Goal: Communication & Community: Answer question/provide support

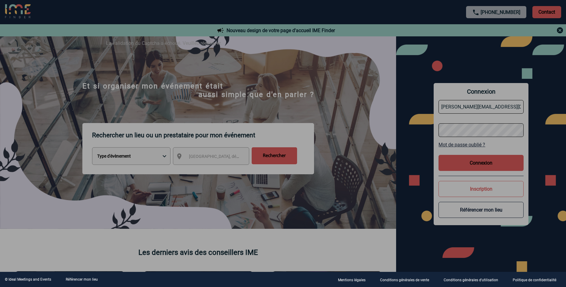
click at [482, 164] on div at bounding box center [283, 143] width 566 height 287
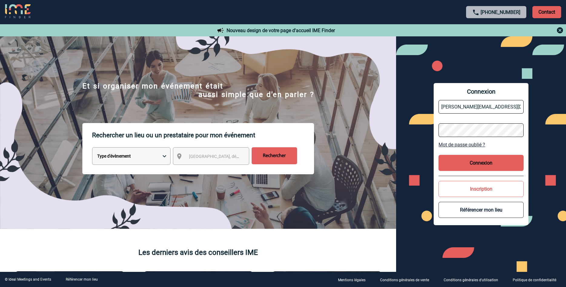
click at [482, 164] on button "Connexion" at bounding box center [481, 163] width 85 height 16
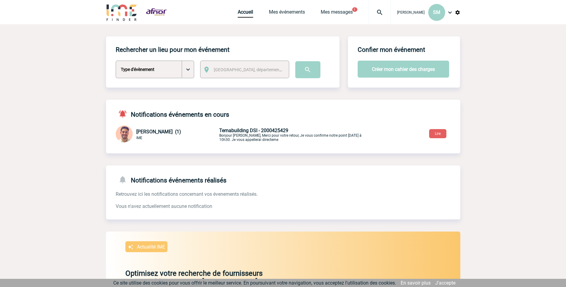
click at [253, 136] on p "Temabuilding DSI - 2000425429 Bonjour Sylvia, Merci pour votre retour, Je vous …" at bounding box center [290, 135] width 142 height 14
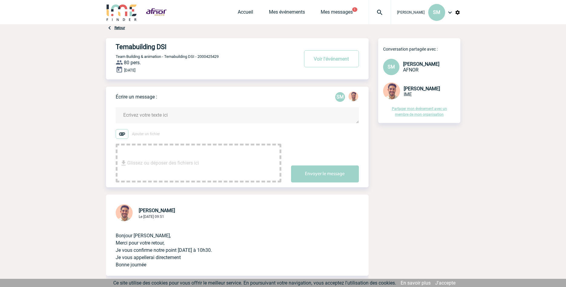
click at [225, 156] on div "Glissez ou déposer des fichiers ici" at bounding box center [199, 163] width 166 height 39
click at [188, 122] on textarea at bounding box center [237, 115] width 243 height 16
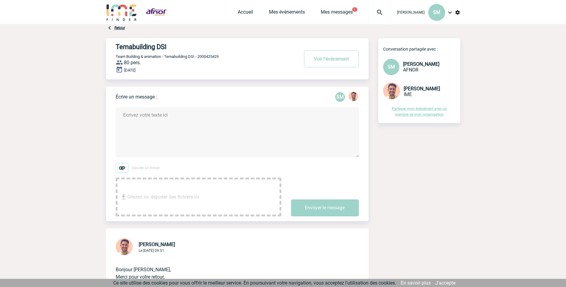
paste textarea "Bonjour, J’espère que vos recherches s’annoncent bien. - 😊 Nous avons un impéra…"
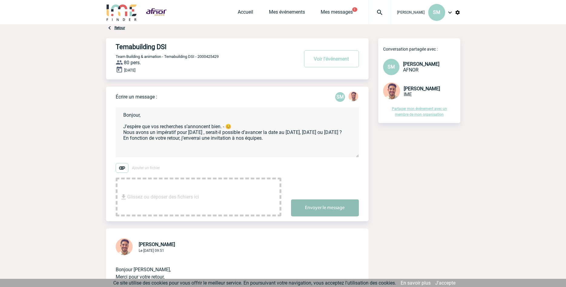
type textarea "Bonjour, J’espère que vos recherches s’annoncent bien. - 😊 Nous avons un impéra…"
click at [319, 207] on button "Envoyer le message" at bounding box center [325, 207] width 68 height 17
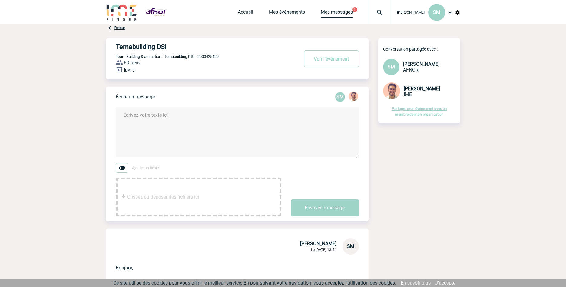
click at [345, 12] on link "Mes messages" at bounding box center [337, 13] width 32 height 8
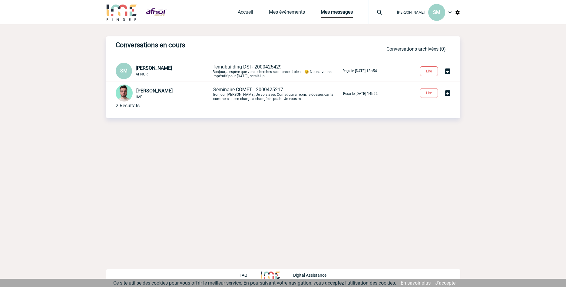
click at [245, 95] on p "Séminaire COMET - 2000425217 Bonjour Sylvia, Je vois avec Comet qui a repris le…" at bounding box center [277, 94] width 129 height 14
